Goal: Information Seeking & Learning: Stay updated

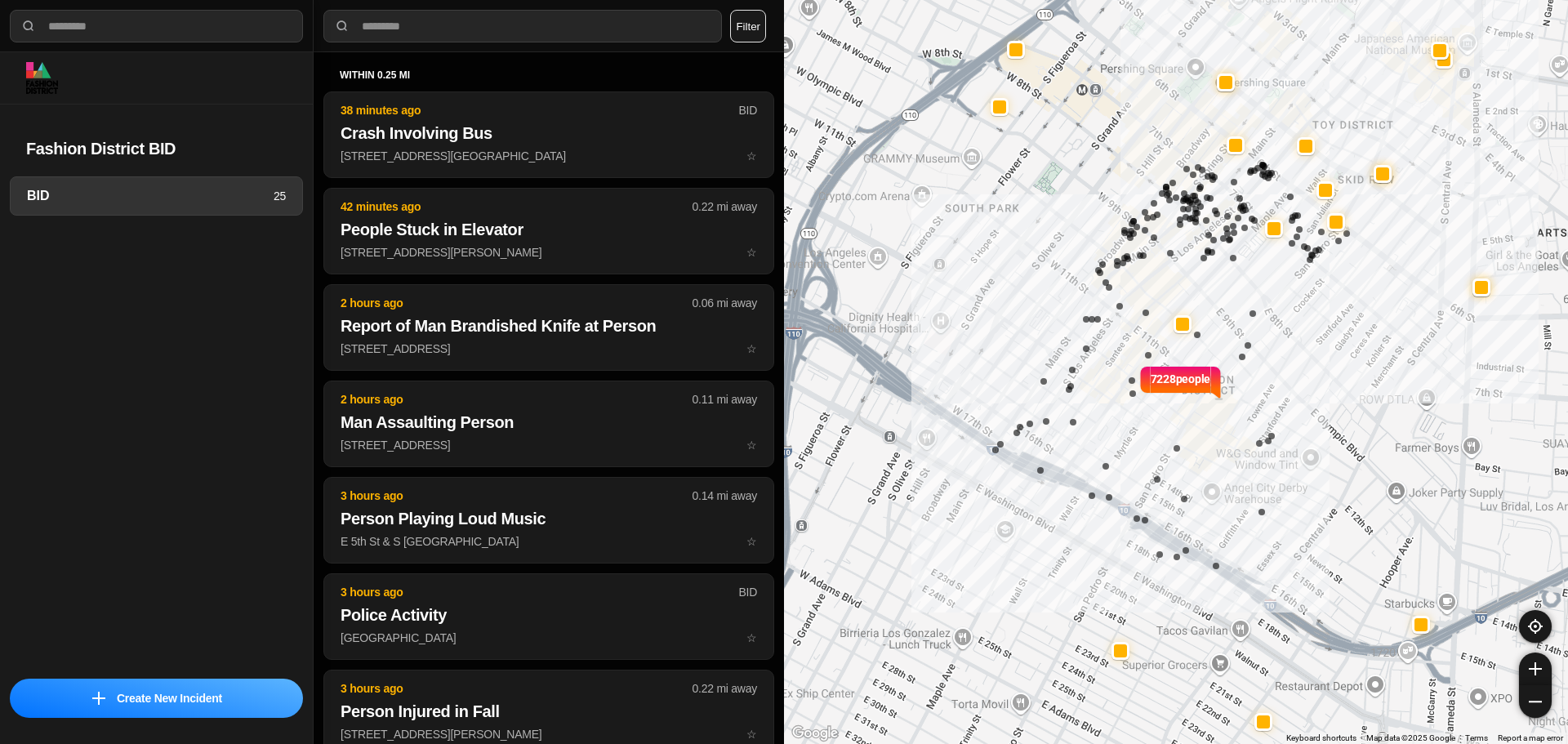
select select "*"
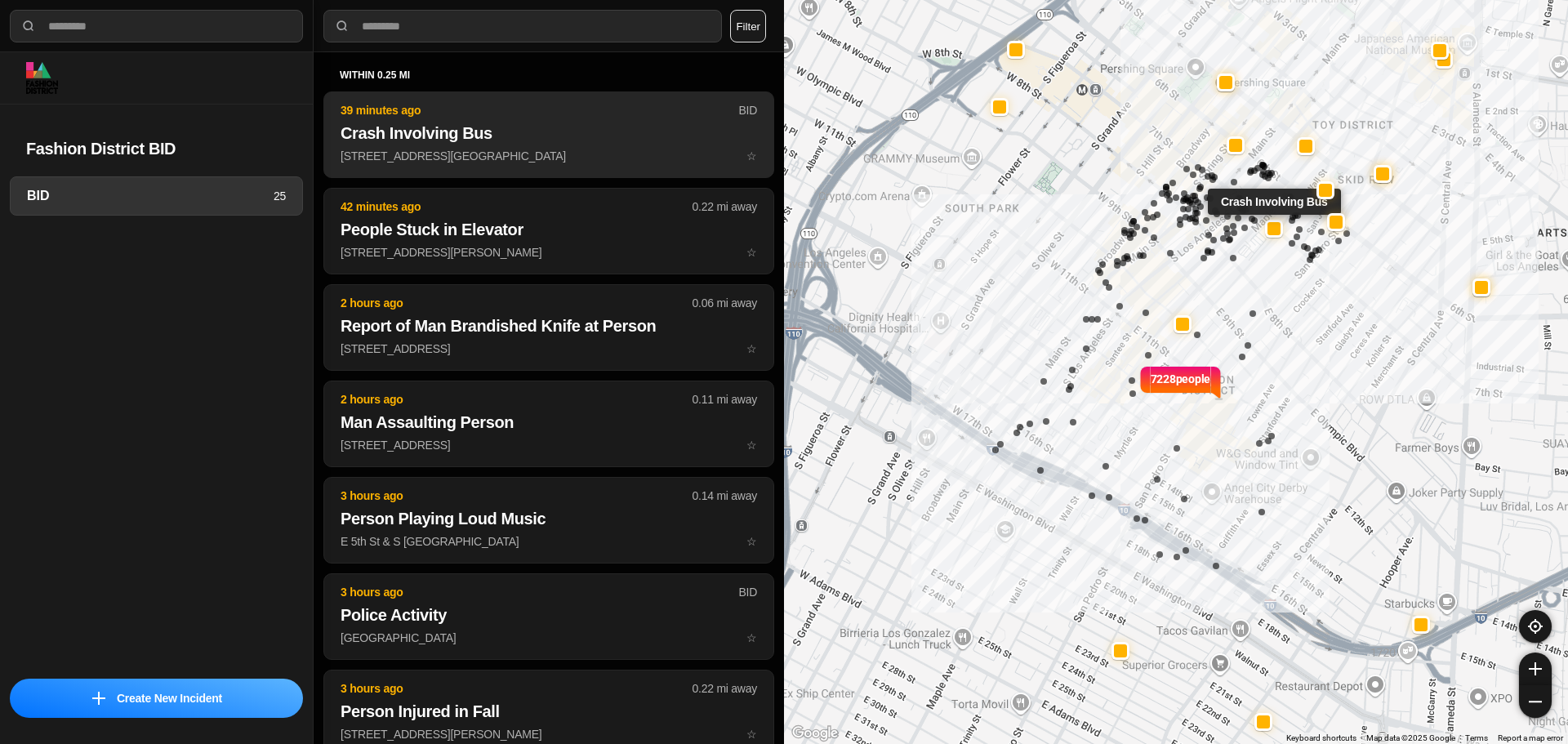
click at [553, 153] on p "E 7th St & Maple Ave ☆" at bounding box center [549, 156] width 417 height 16
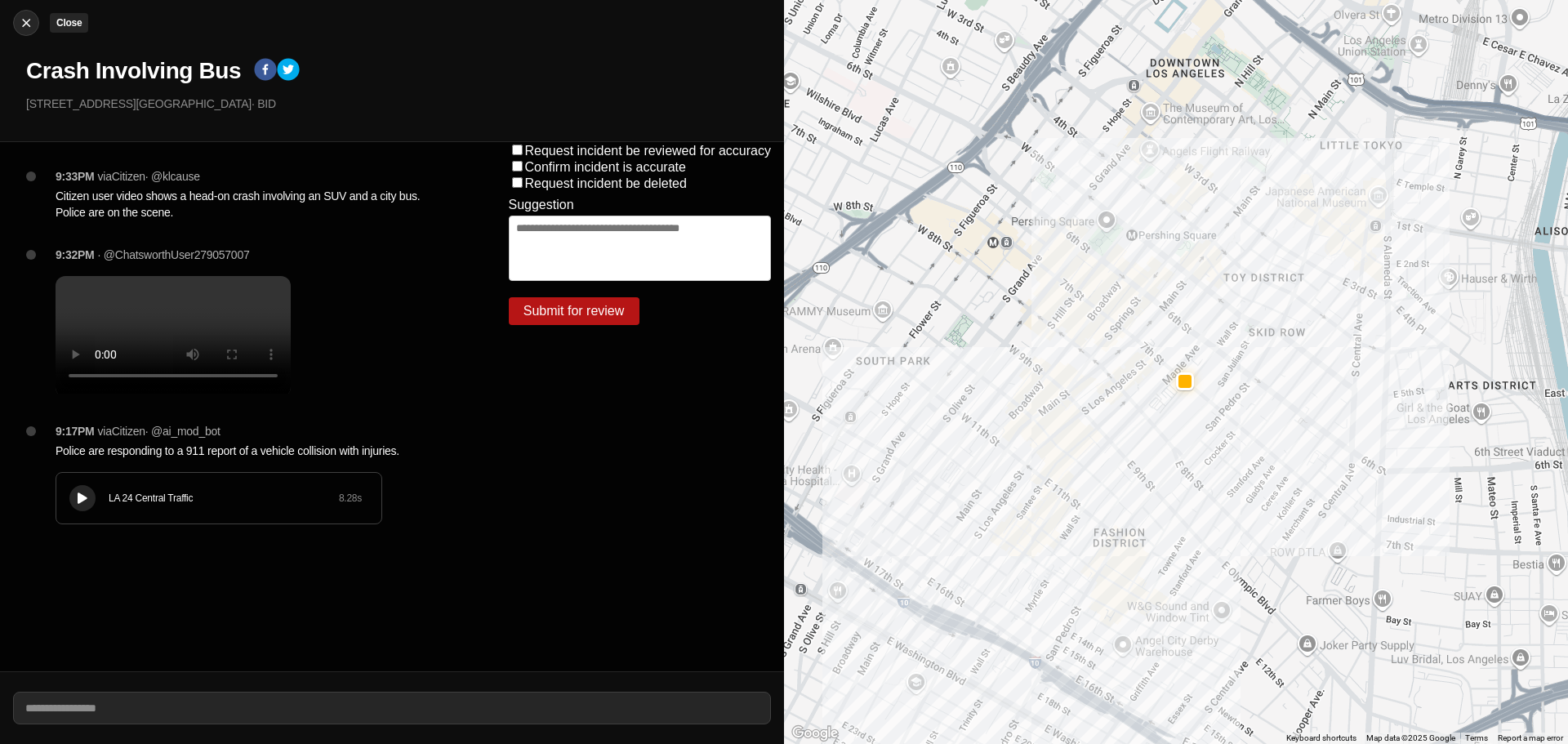
click at [27, 12] on button "Close" at bounding box center [26, 23] width 26 height 26
select select "*"
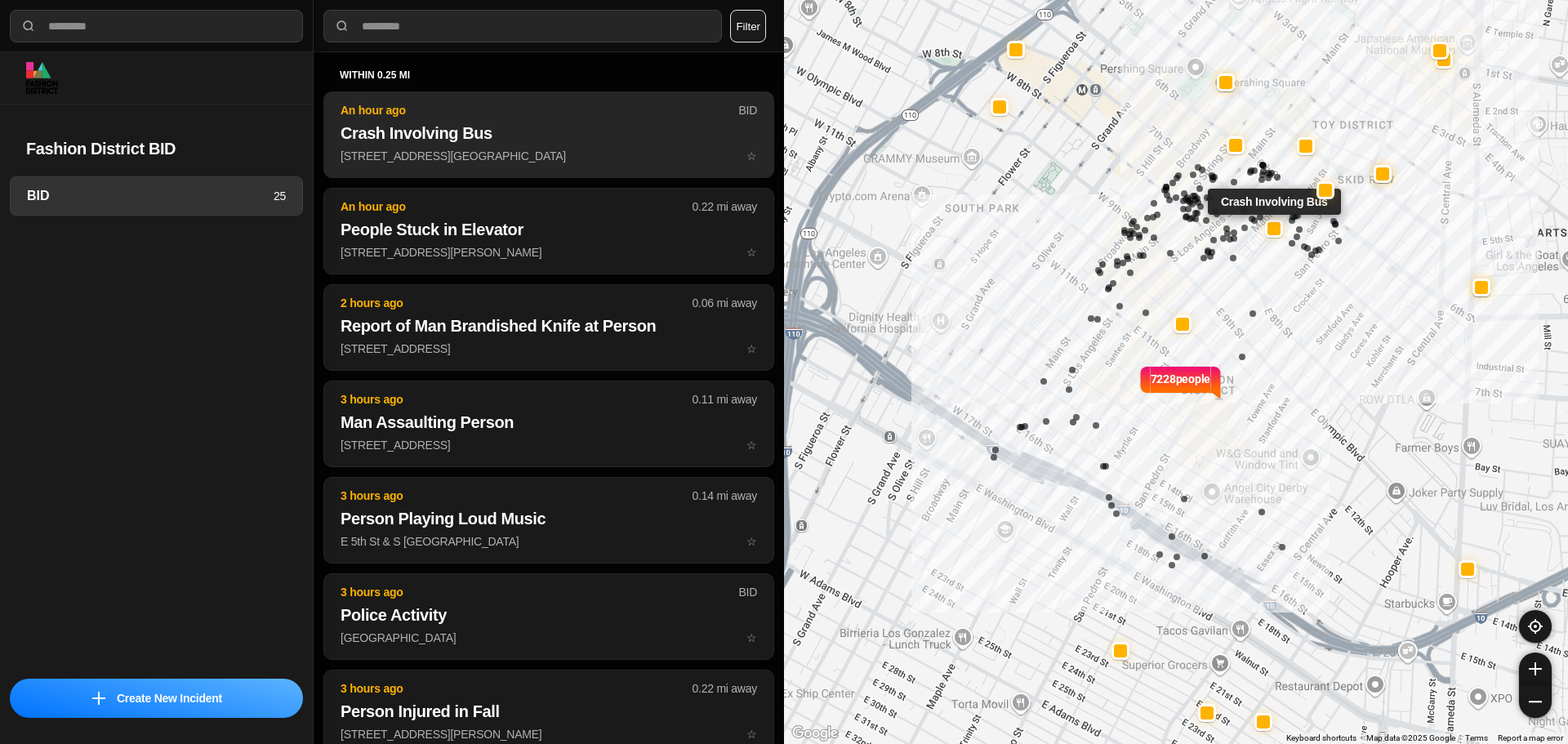
click at [573, 123] on h2 "Crash Involving Bus" at bounding box center [549, 133] width 417 height 23
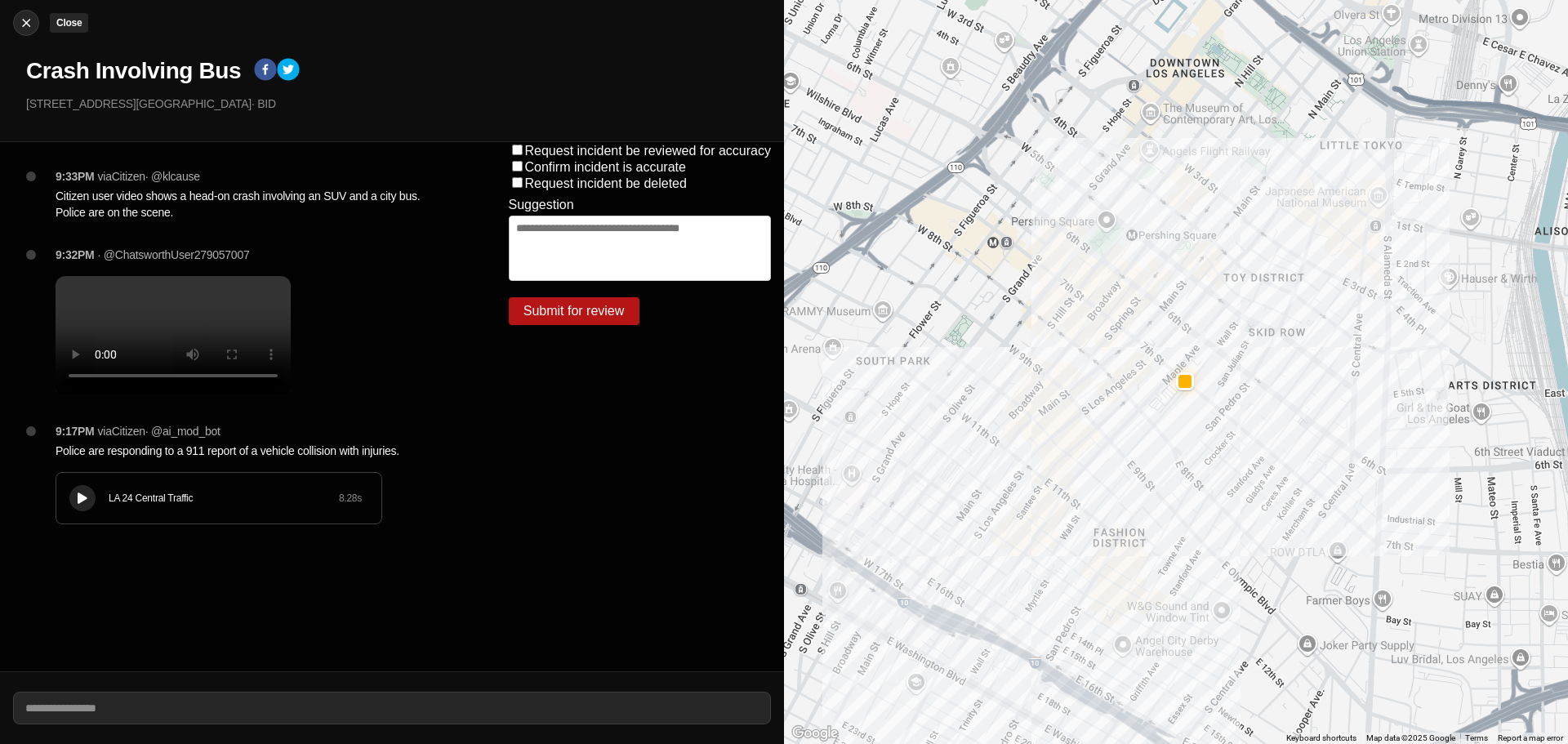
click at [19, 14] on button "Close" at bounding box center [26, 23] width 26 height 26
select select "*"
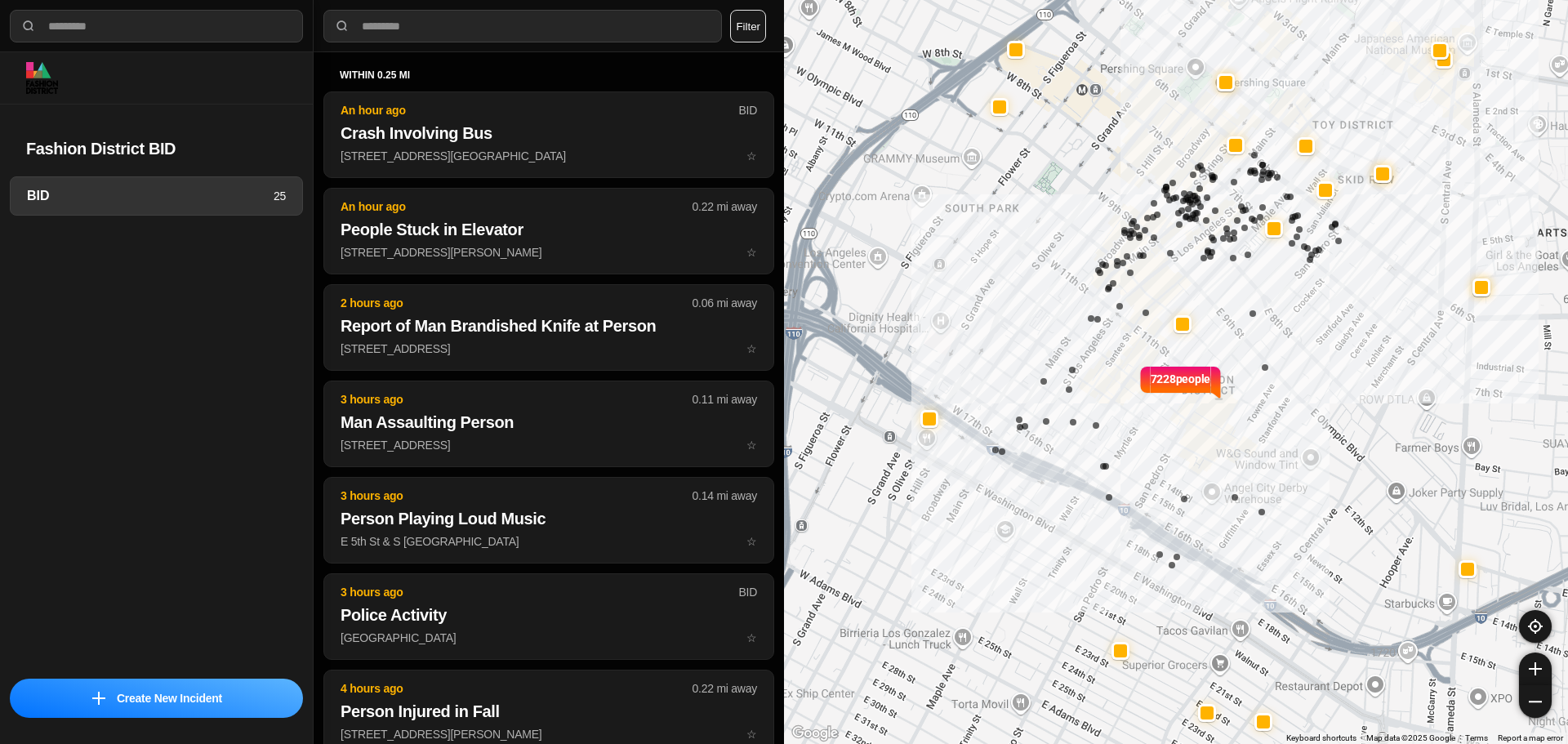
select select "*"
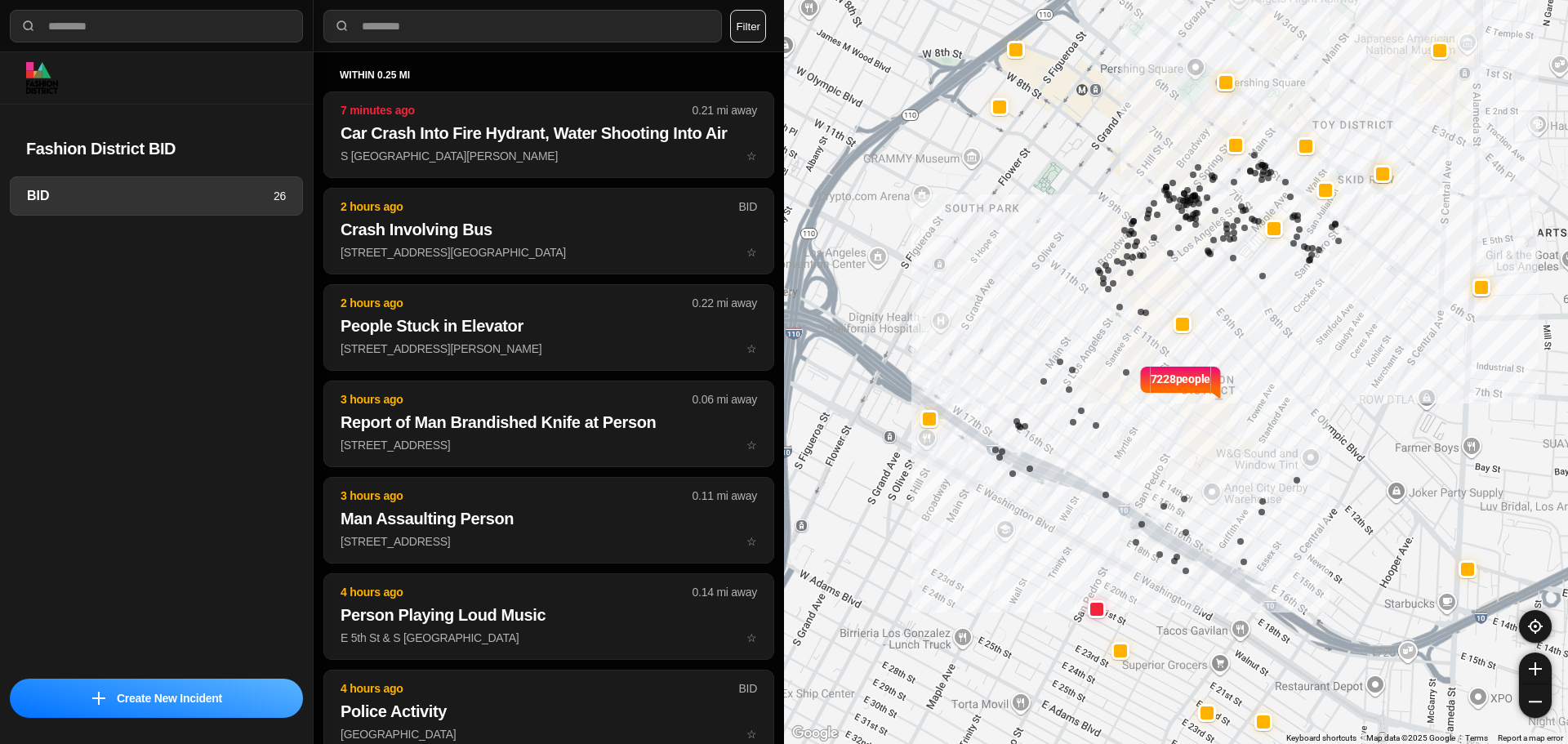
select select "*"
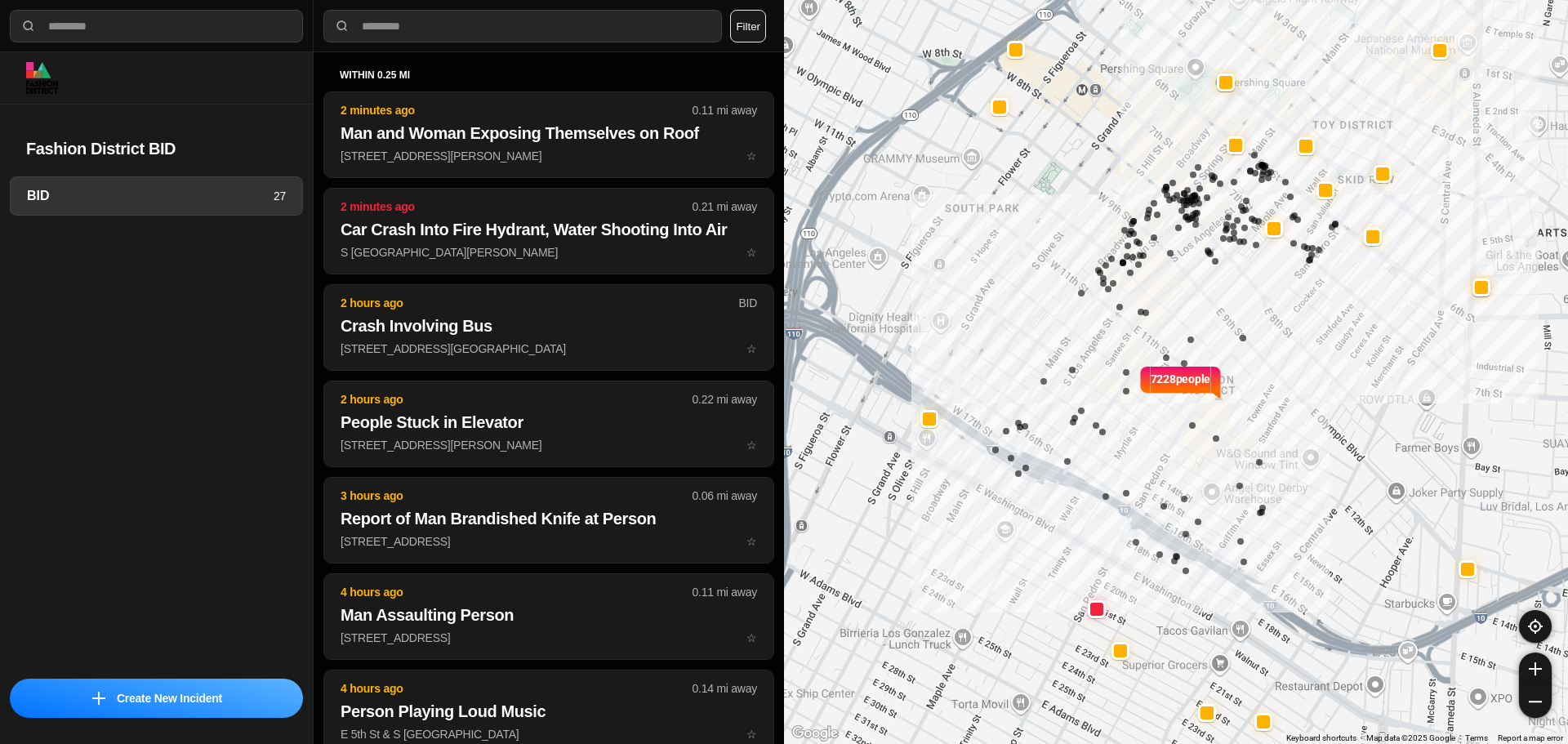
select select "*"
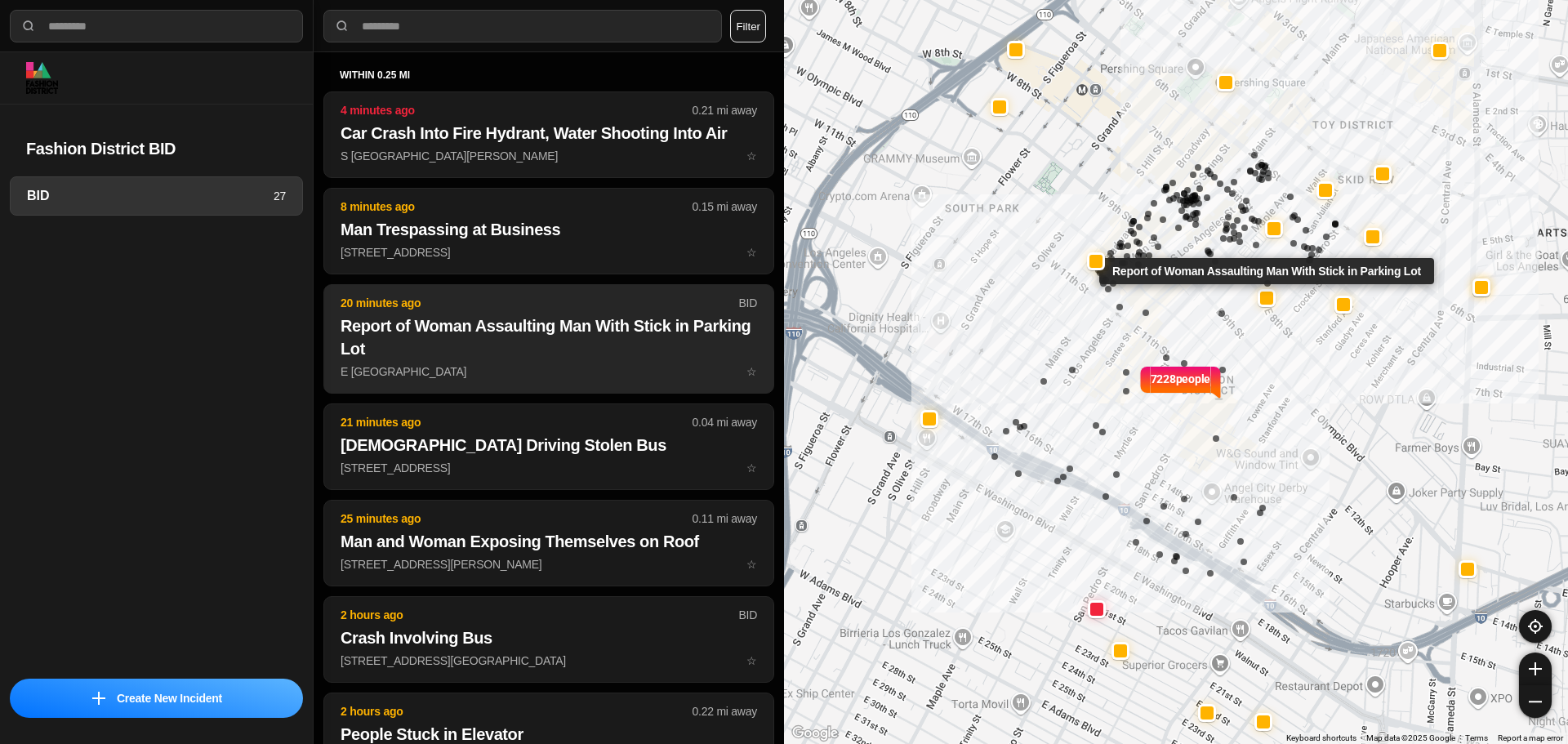
click at [379, 349] on h2 "Report of Woman Assaulting Man With Stick in Parking Lot" at bounding box center [549, 337] width 417 height 46
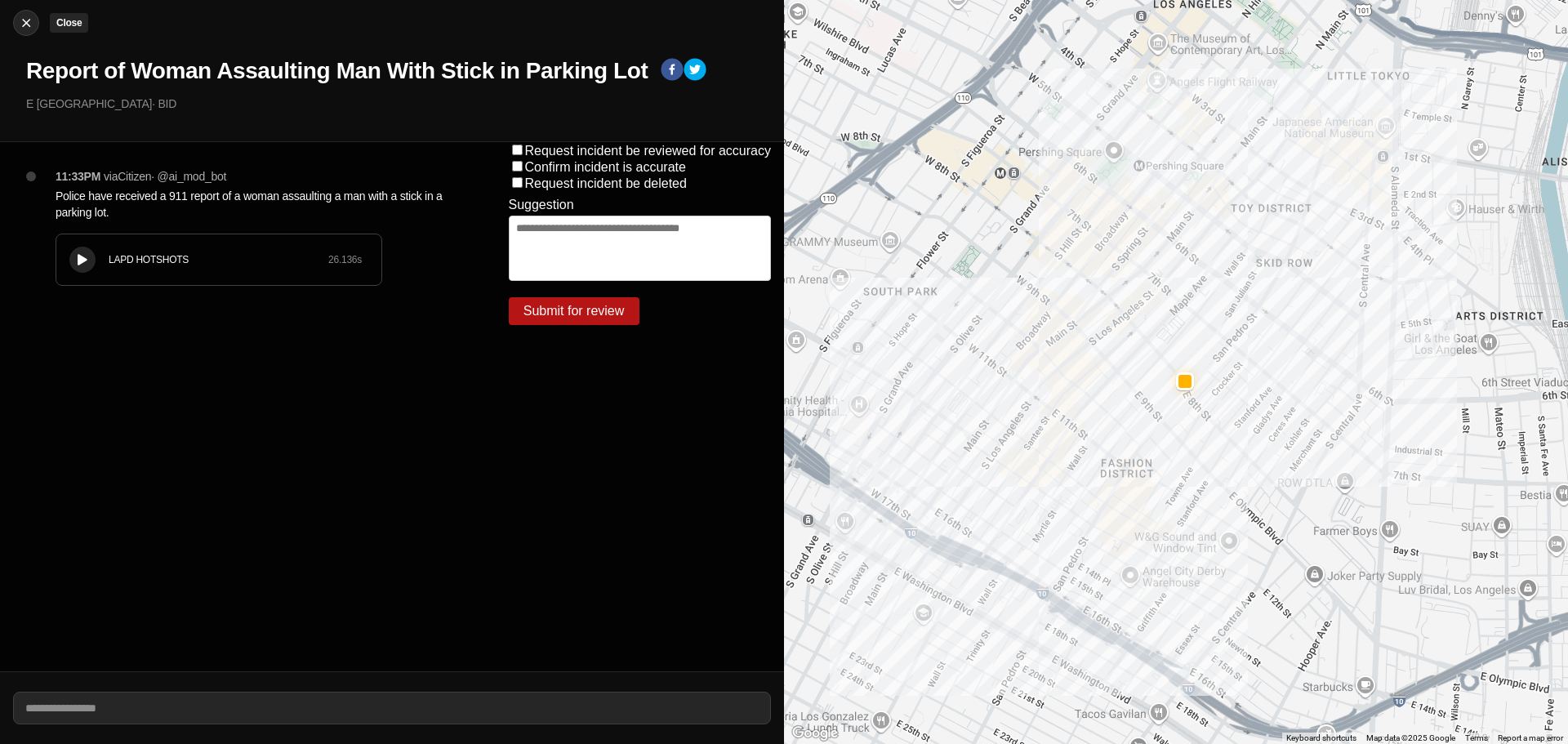
click at [20, 20] on div at bounding box center [26, 23] width 25 height 16
select select "*"
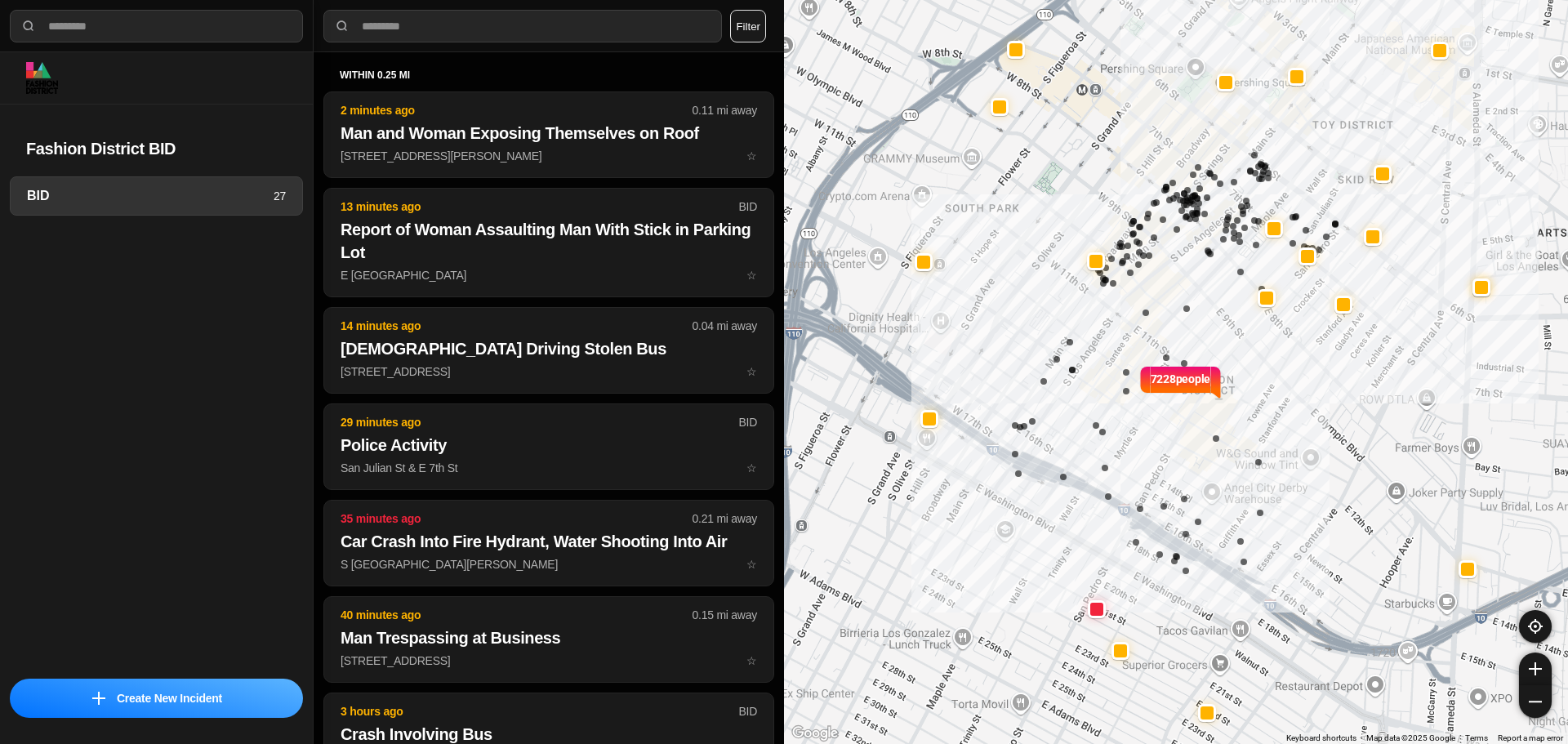
select select "*"
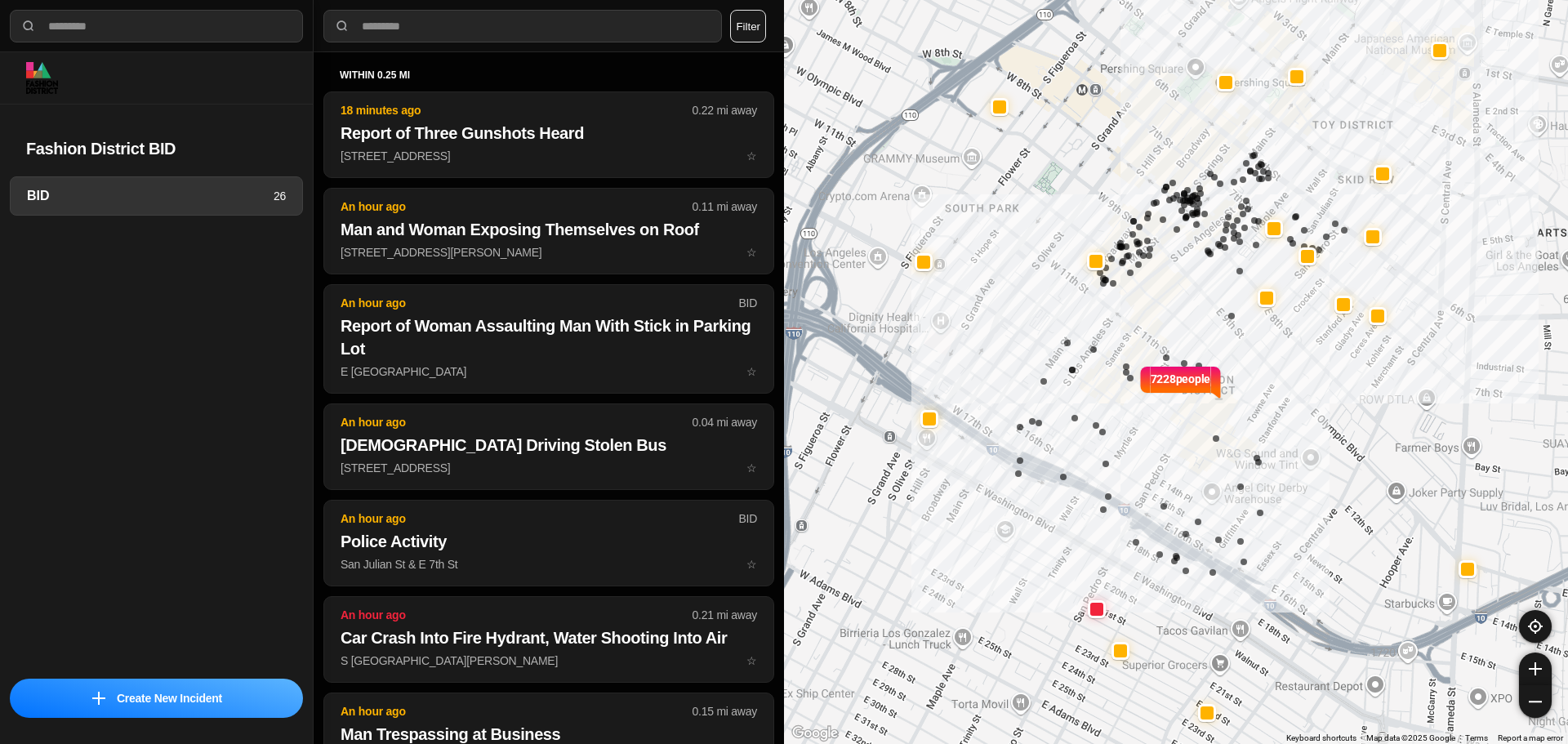
select select "*"
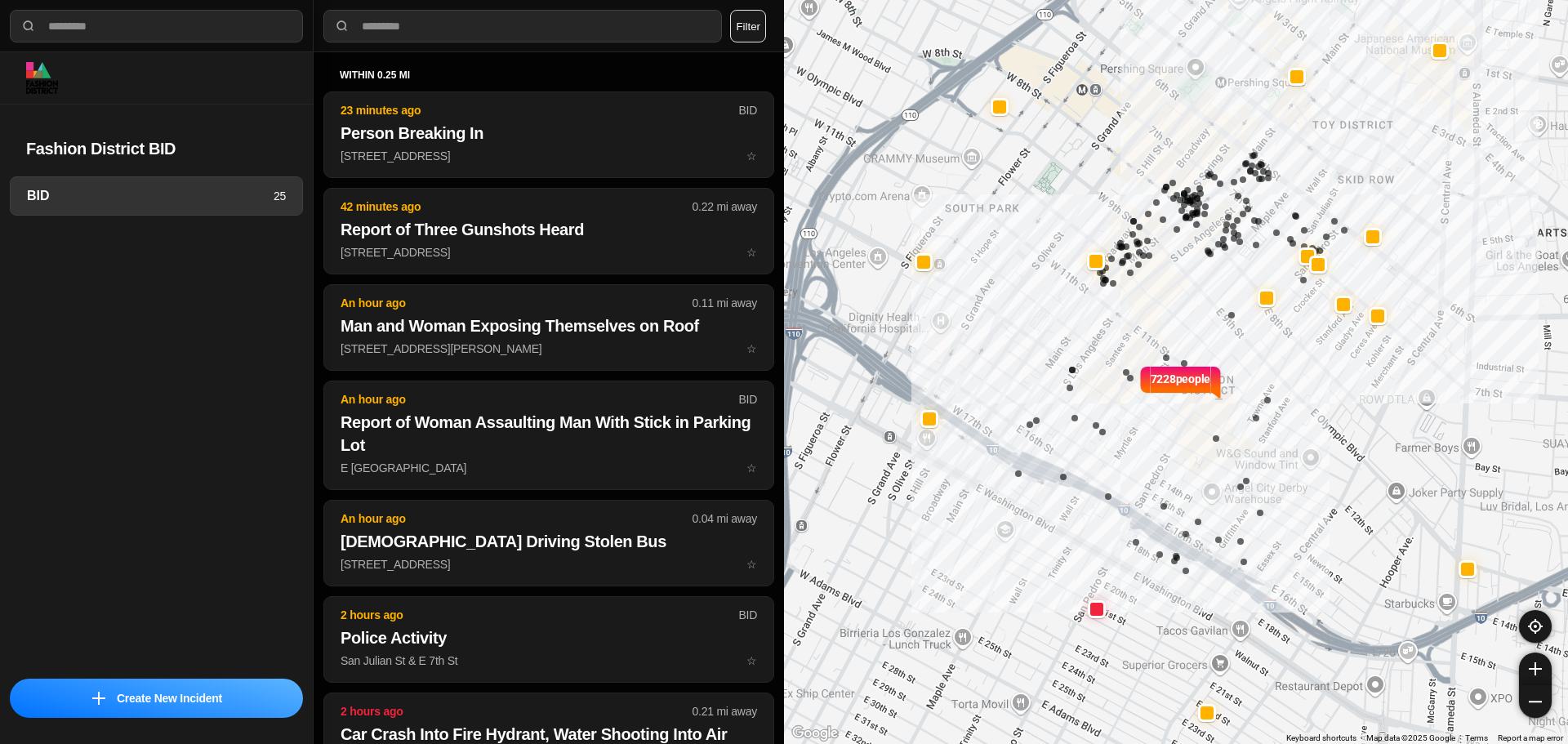
select select "*"
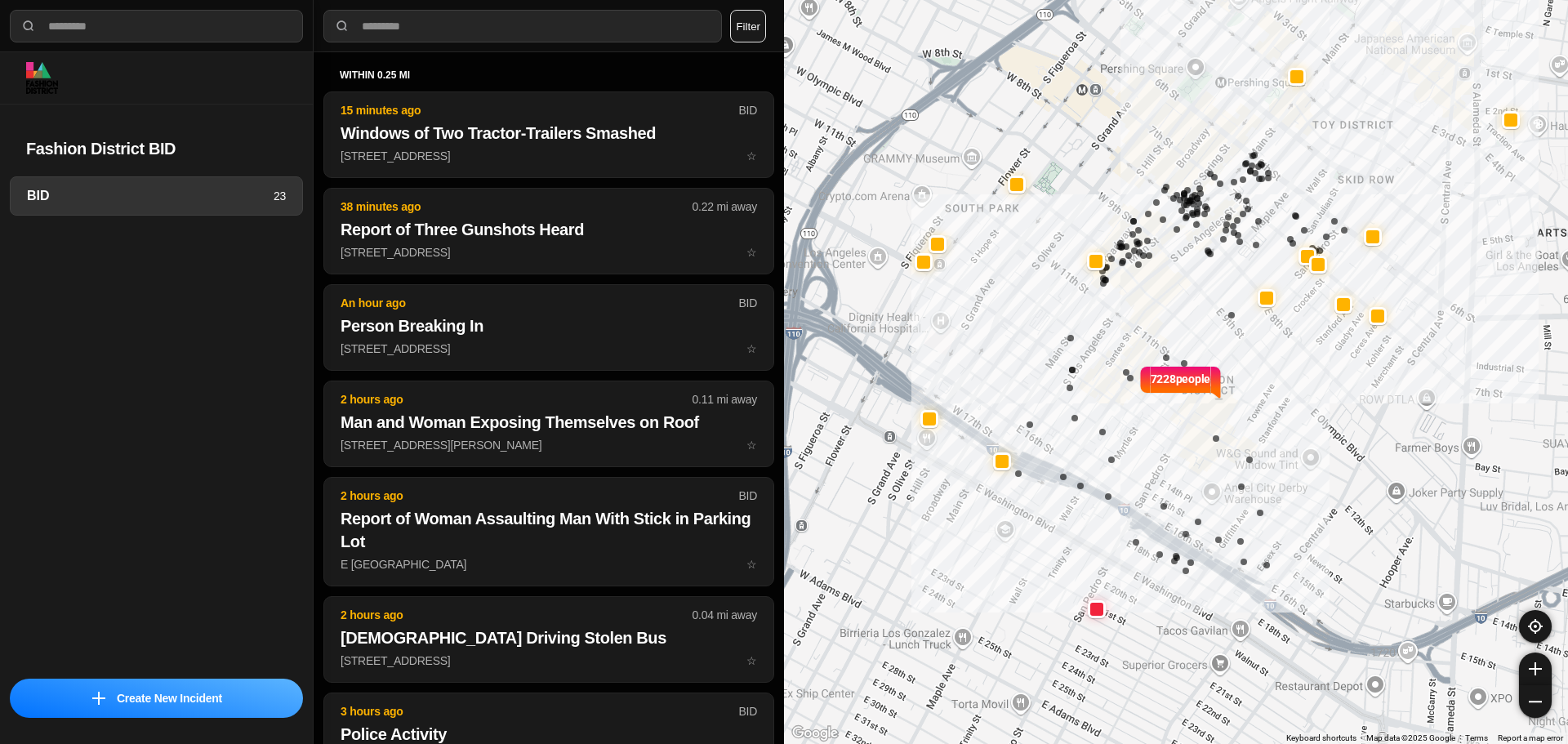
select select "*"
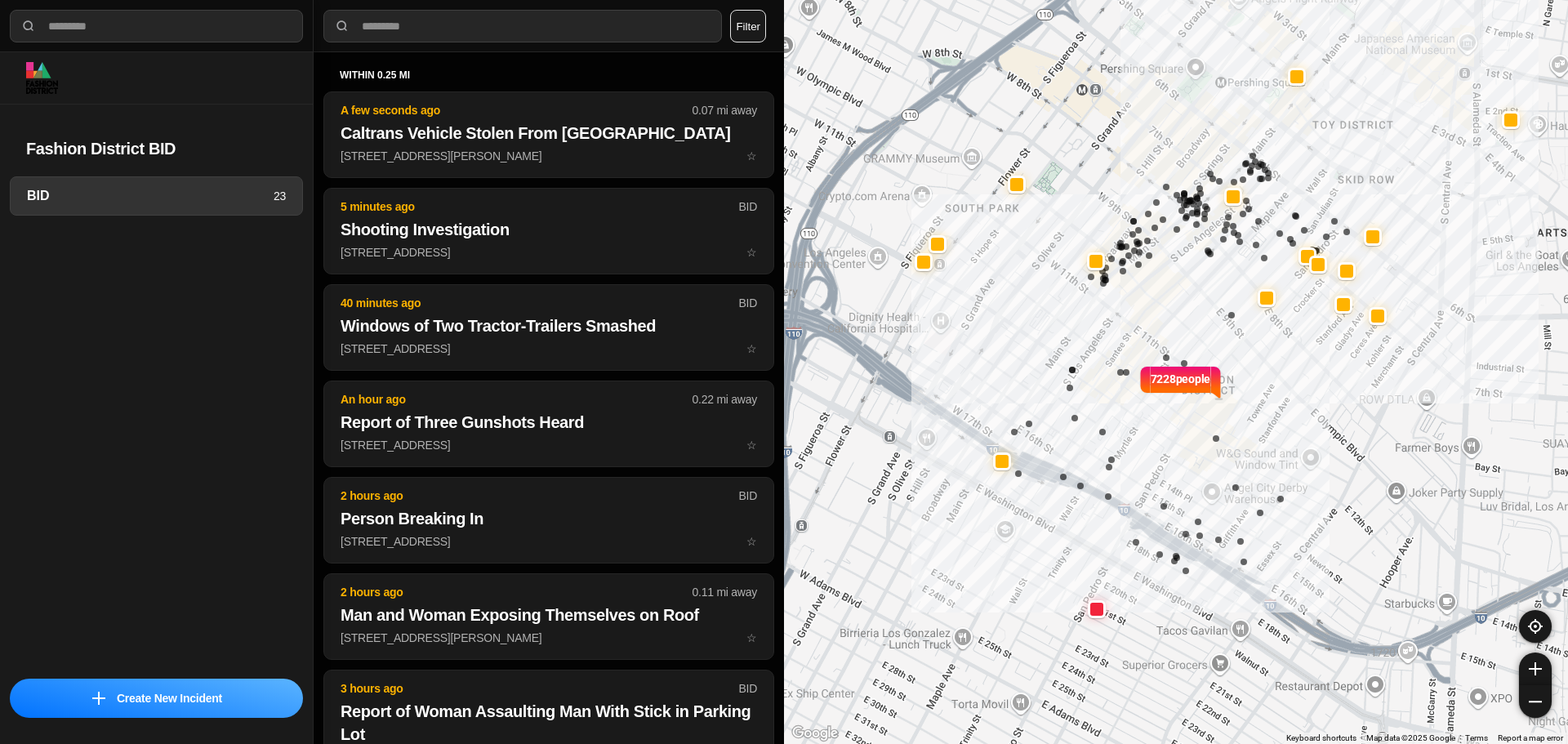
select select "*"
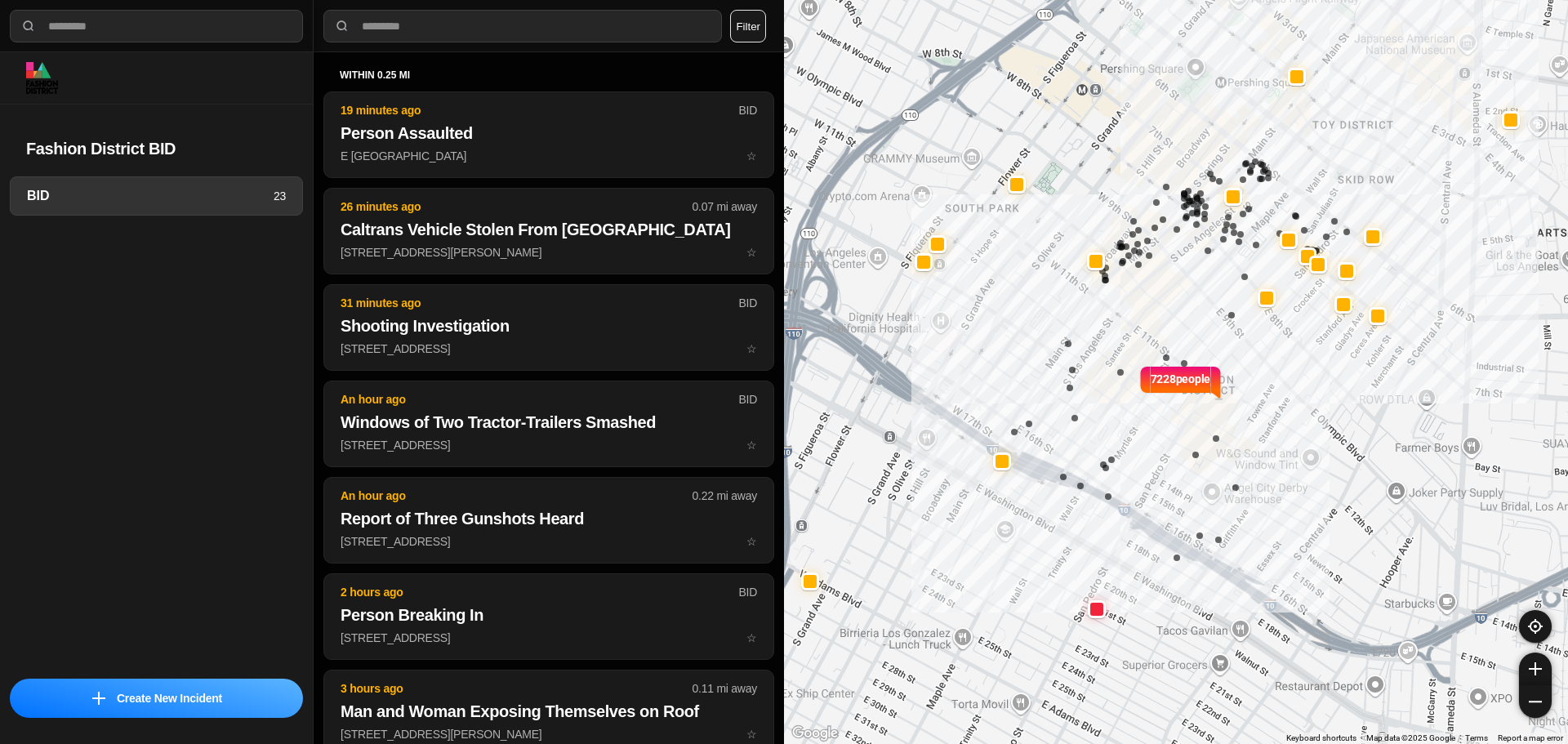
select select "*"
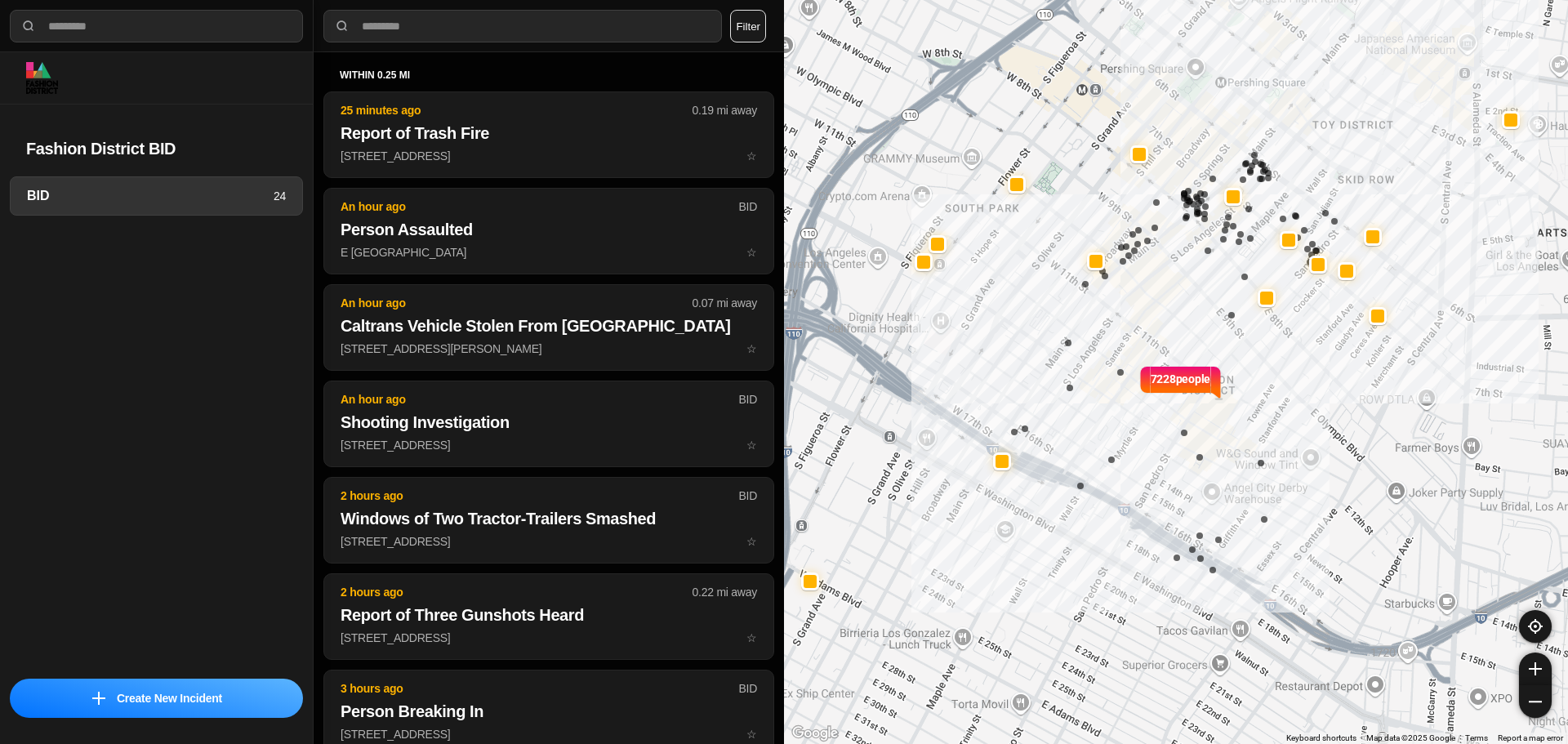
select select "*"
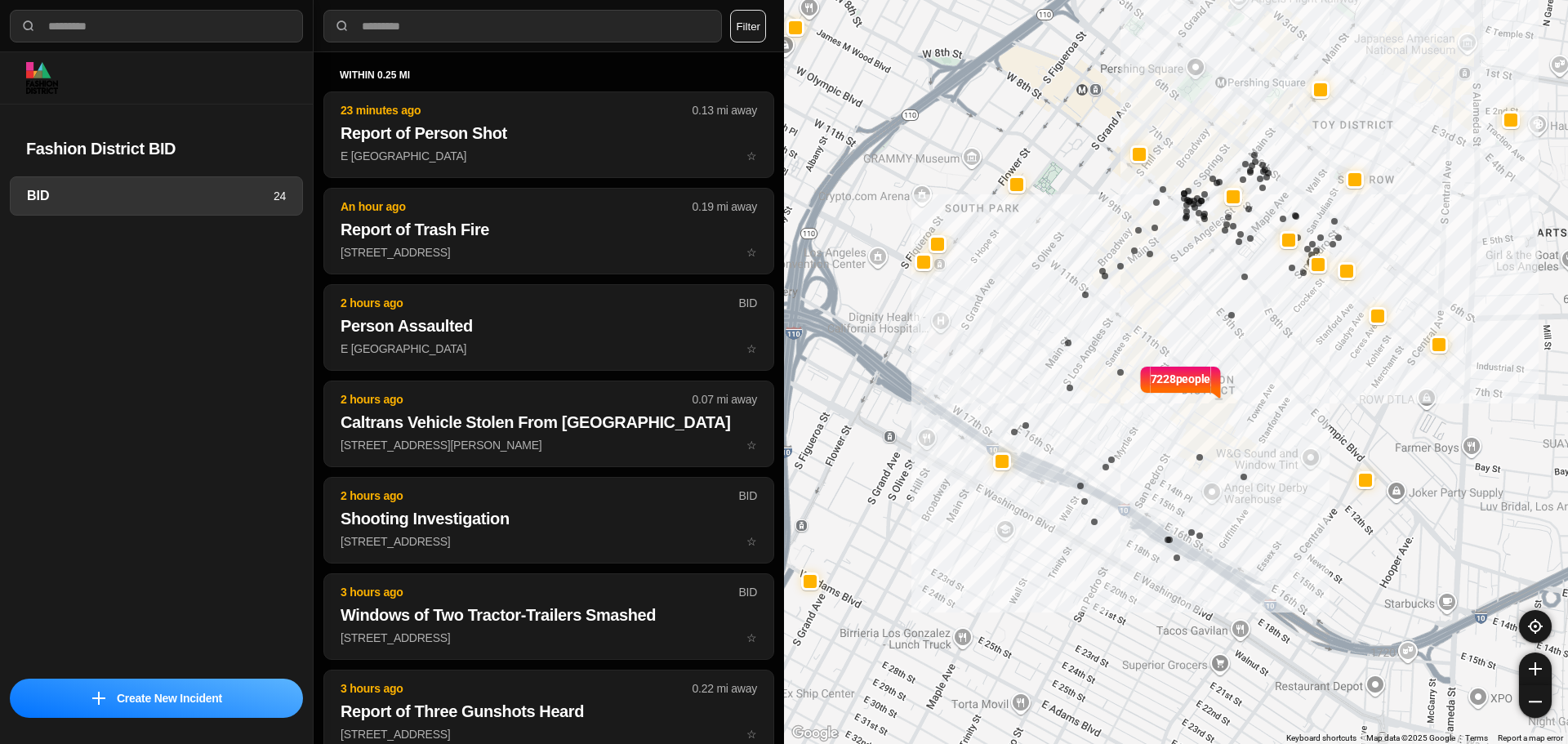
select select "*"
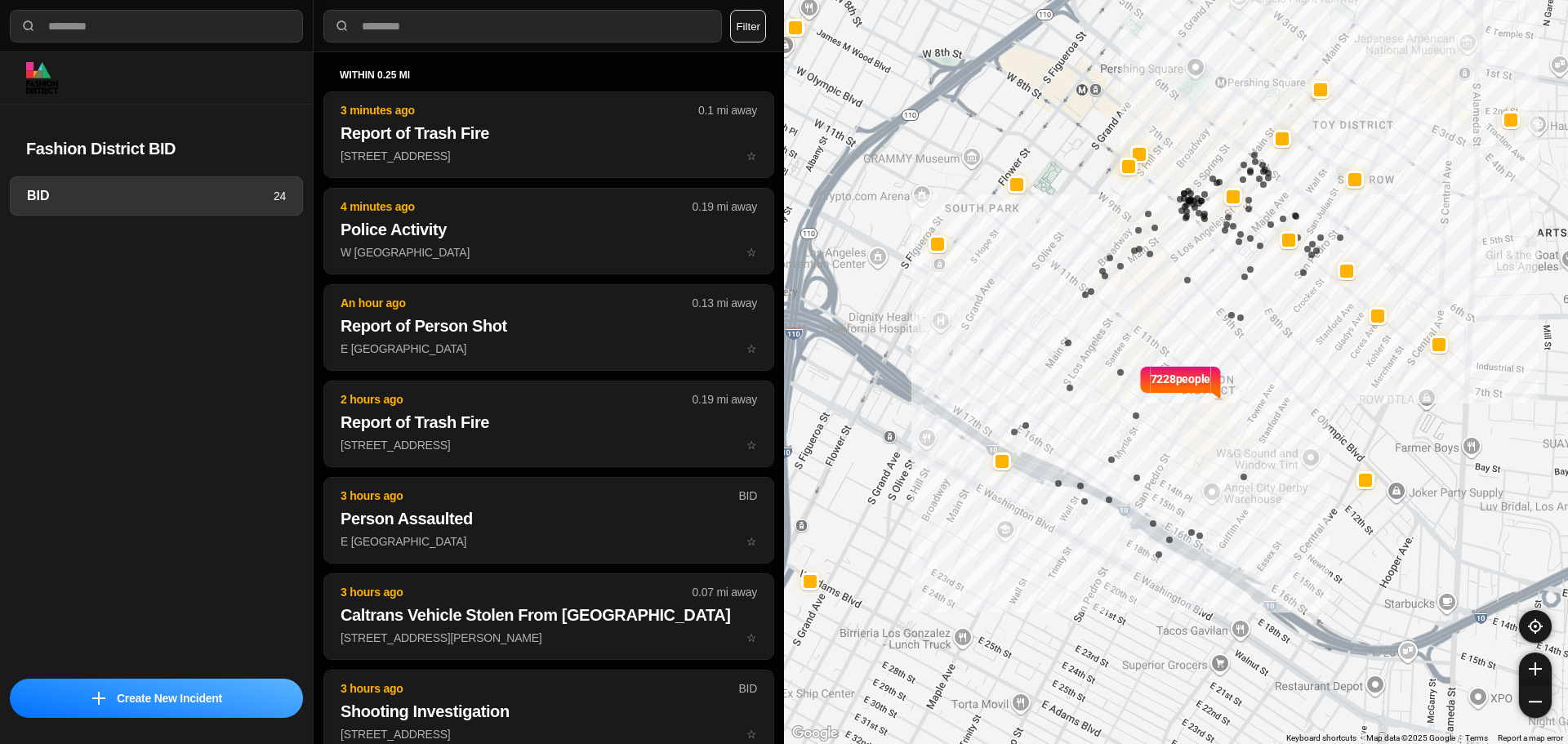
select select "*"
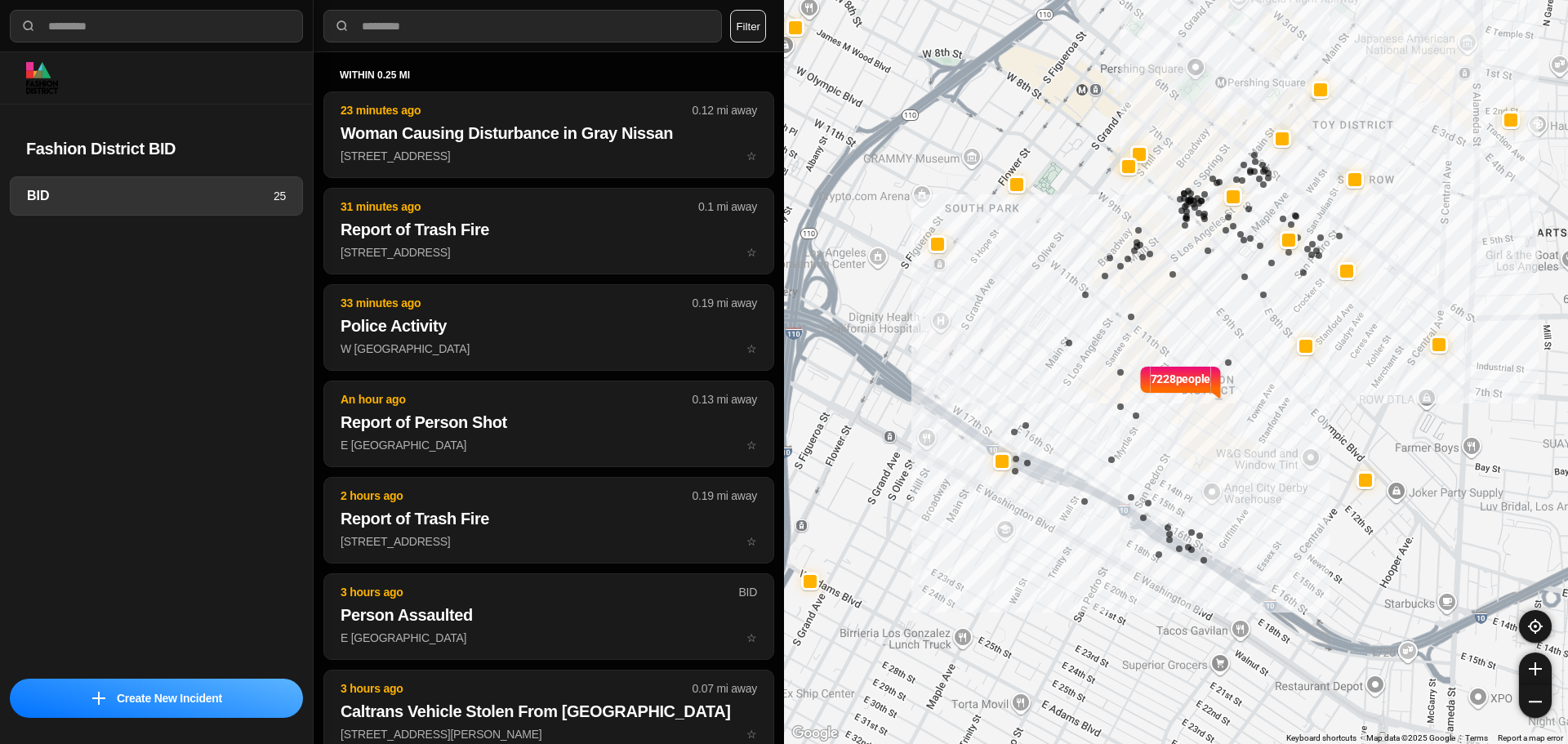
select select "*"
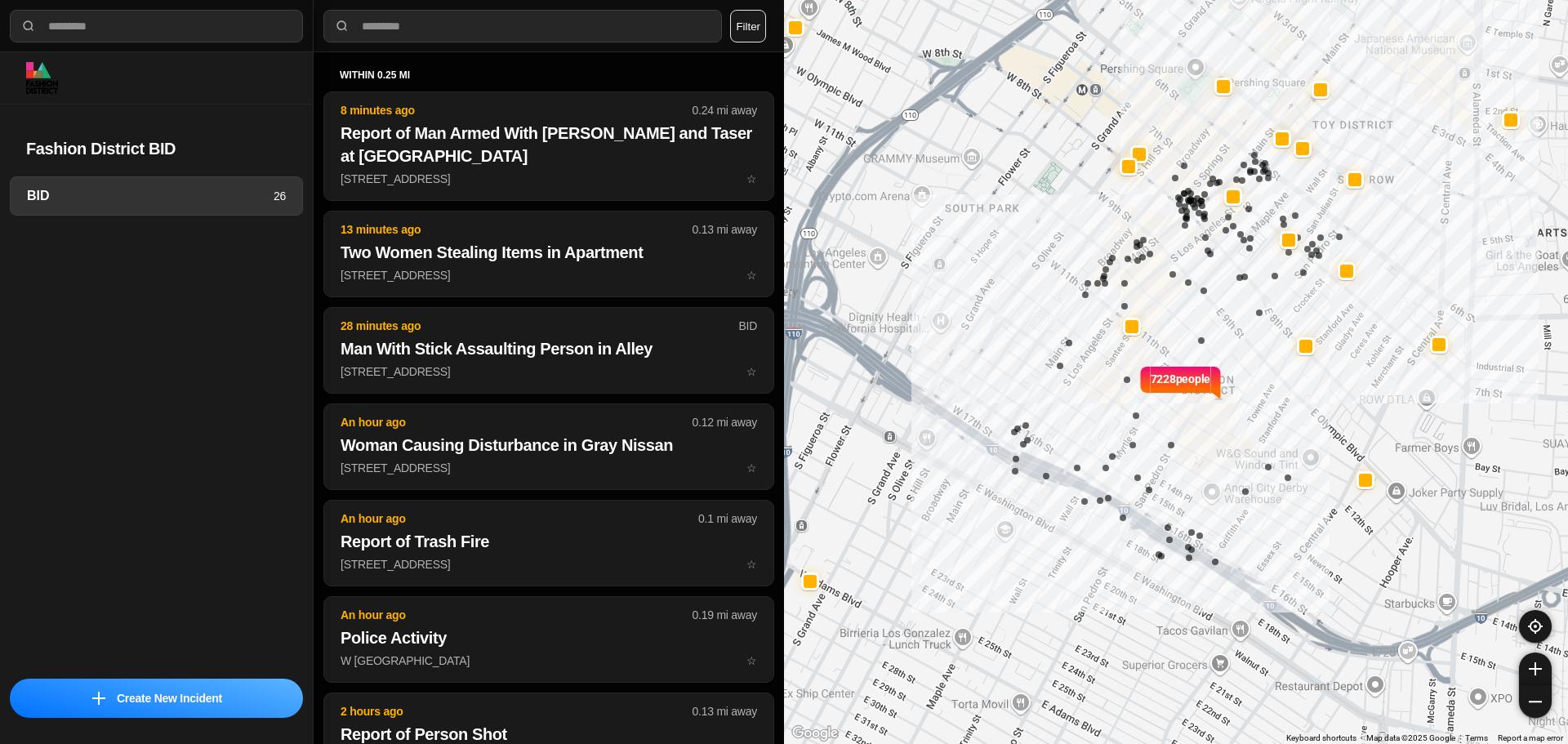
select select "*"
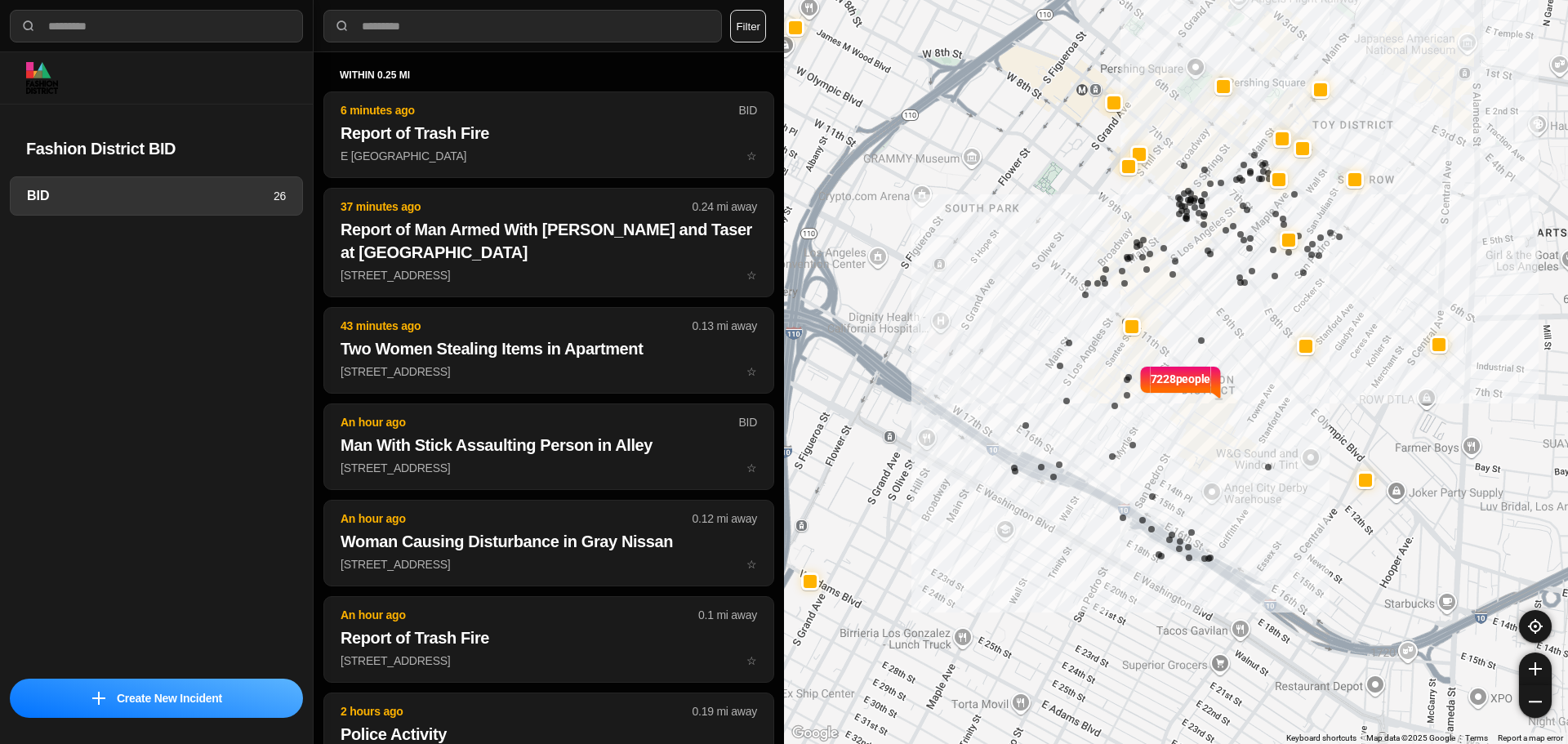
select select "*"
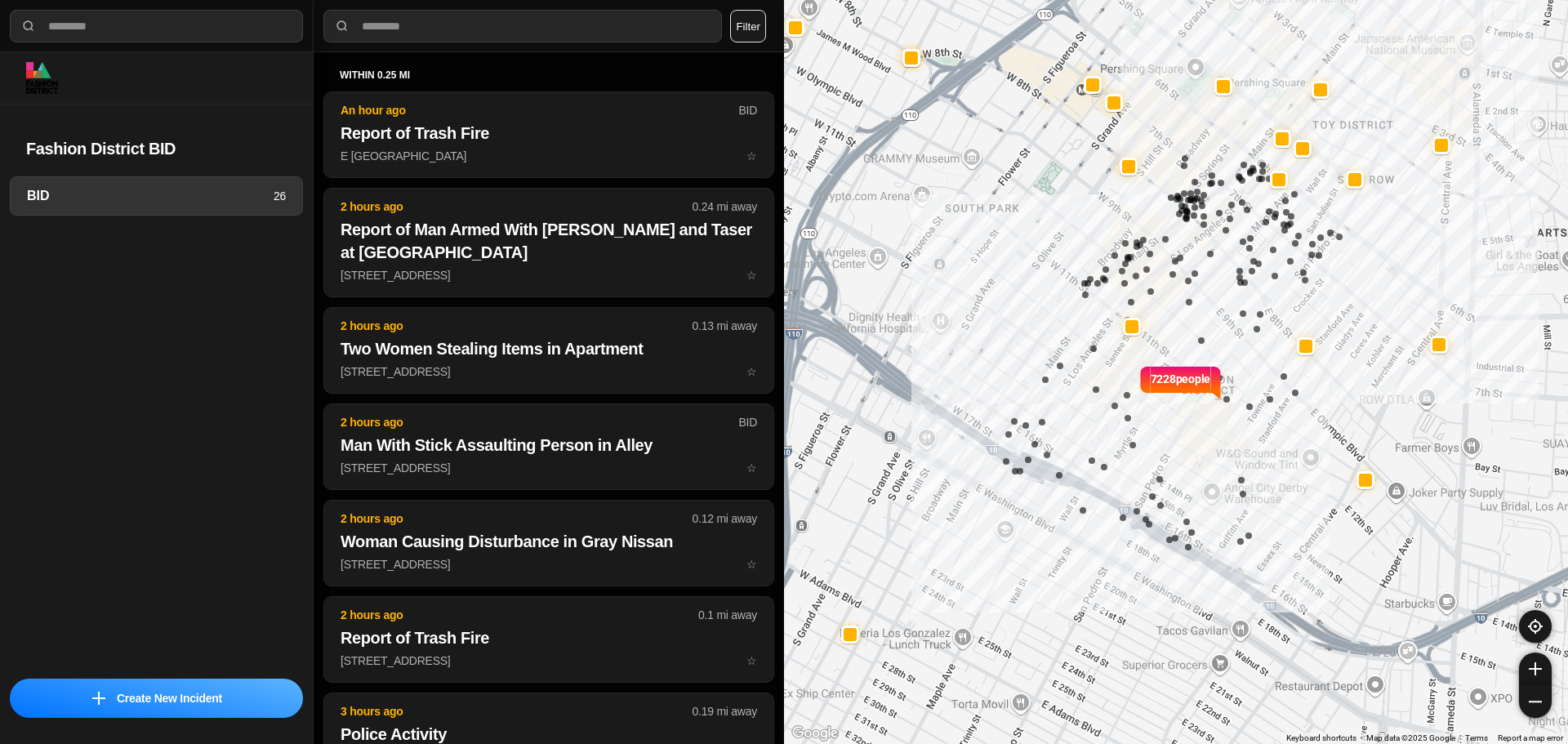
select select "*"
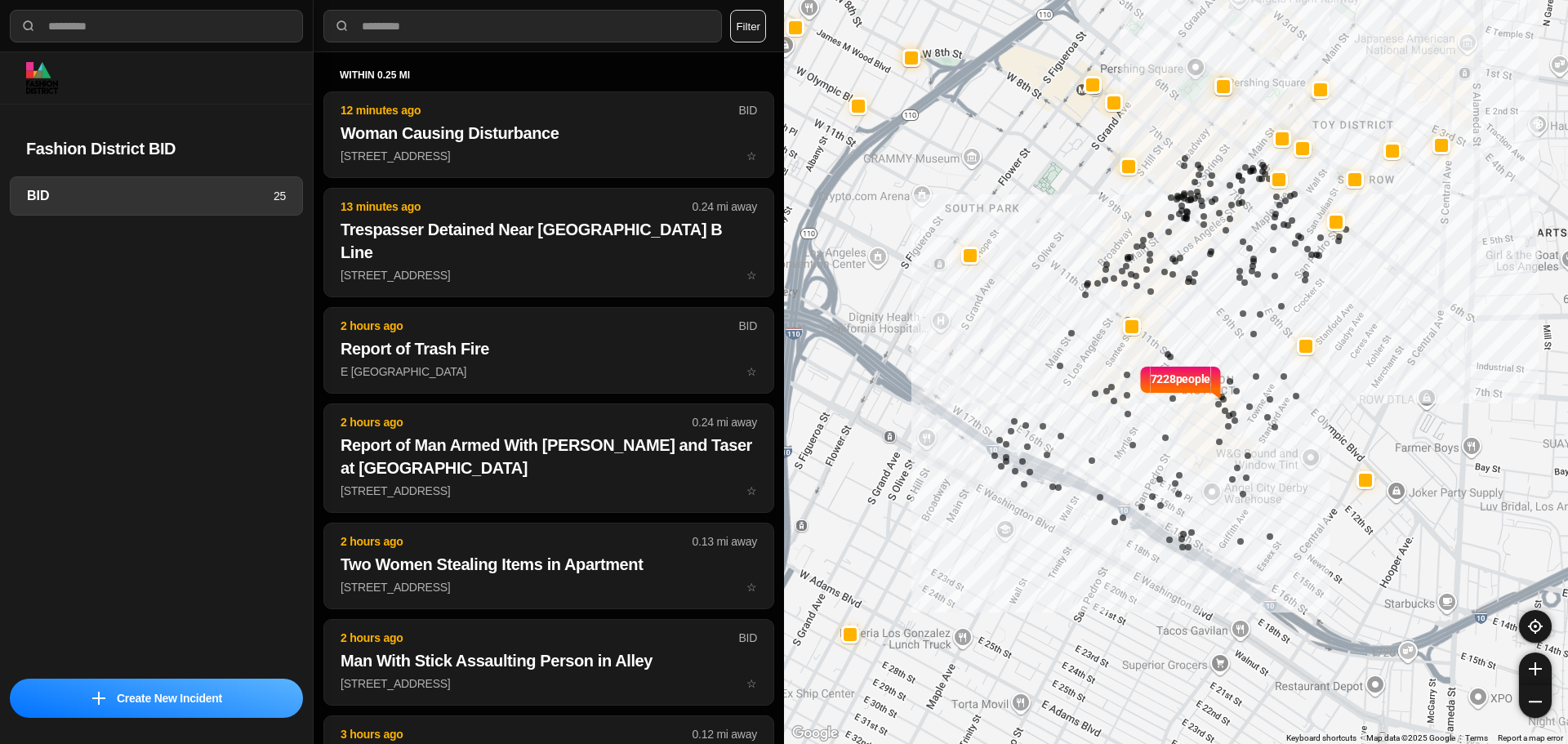
select select "*"
